Goal: Book appointment/travel/reservation

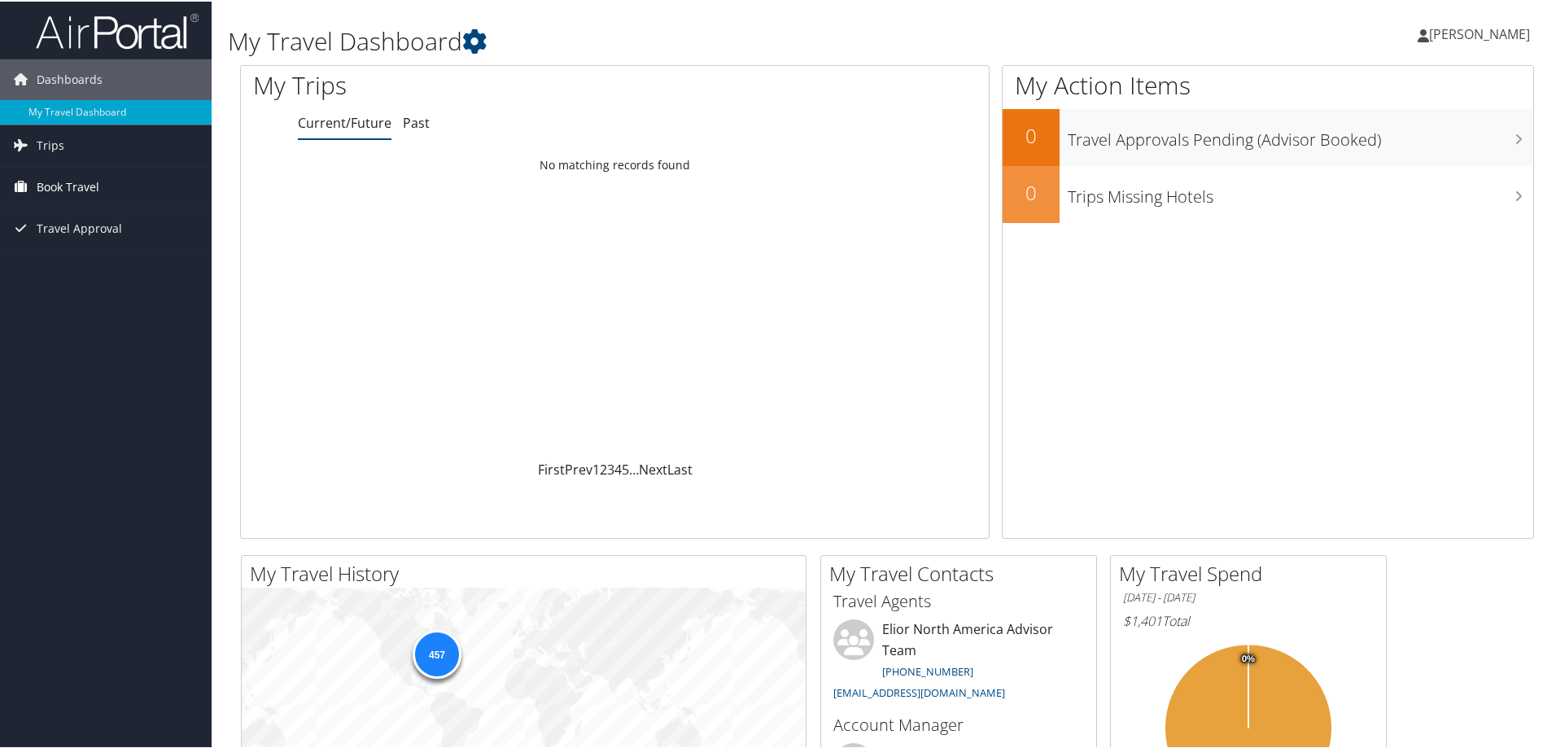
click at [66, 186] on span "Book Travel" at bounding box center [68, 185] width 63 height 41
click at [79, 269] on link "Book/Manage Online Trips" at bounding box center [106, 267] width 212 height 24
